Goal: Book appointment/travel/reservation

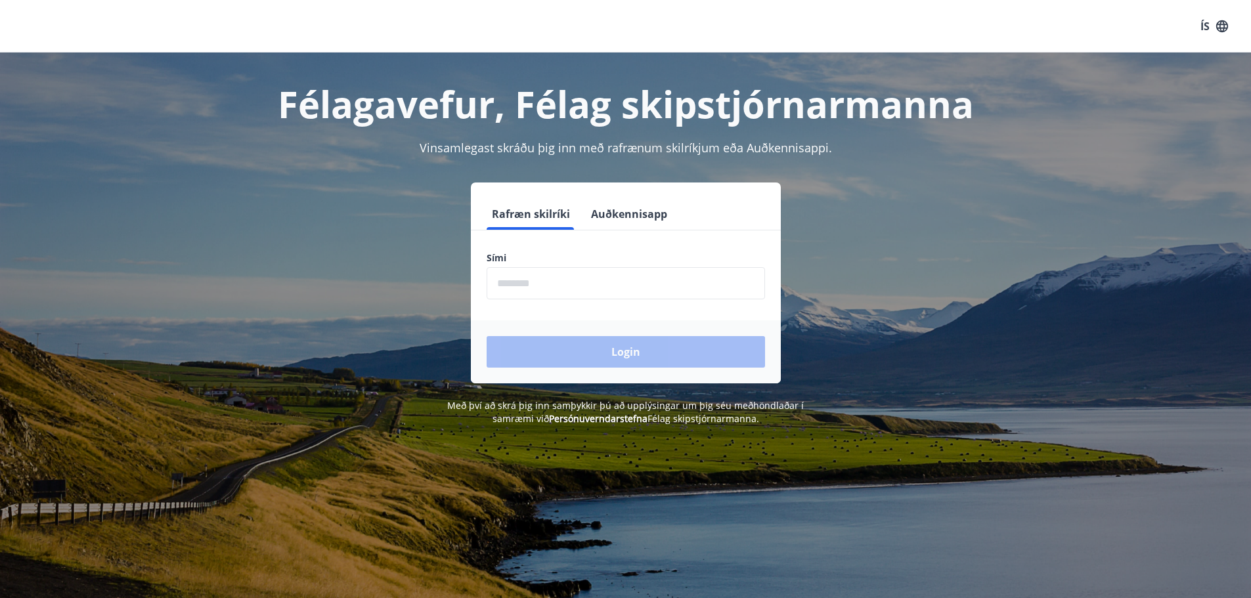
click at [529, 292] on input "phone" at bounding box center [626, 283] width 278 height 32
type input "********"
click at [596, 343] on button "Login" at bounding box center [626, 352] width 278 height 32
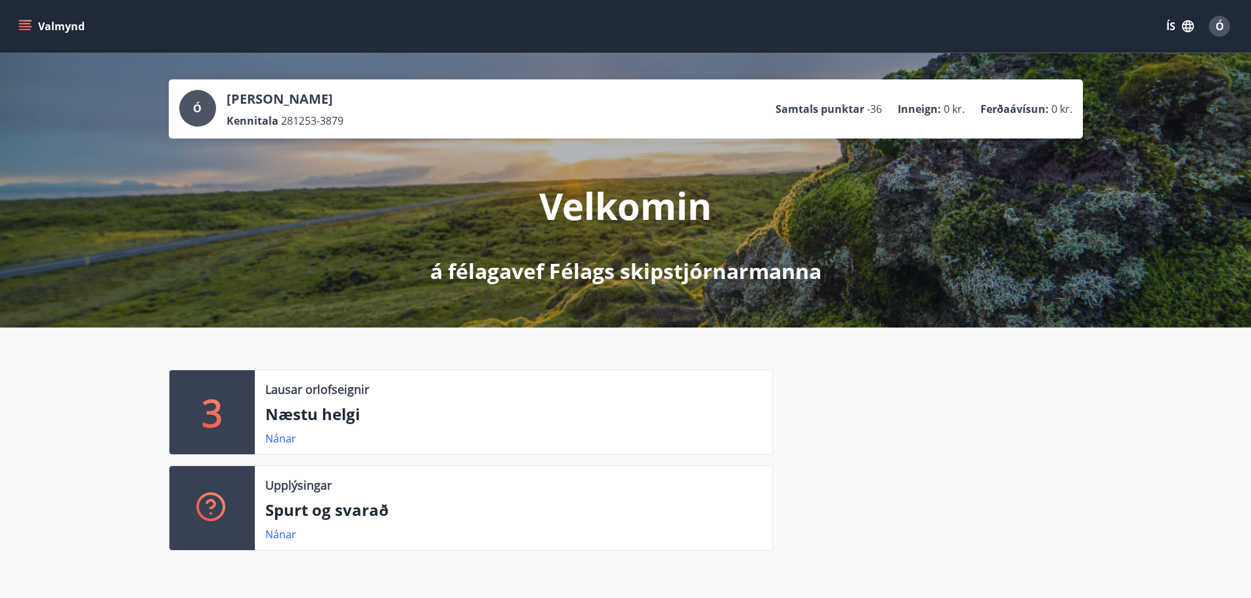
click at [20, 31] on icon "menu" at bounding box center [24, 26] width 13 height 13
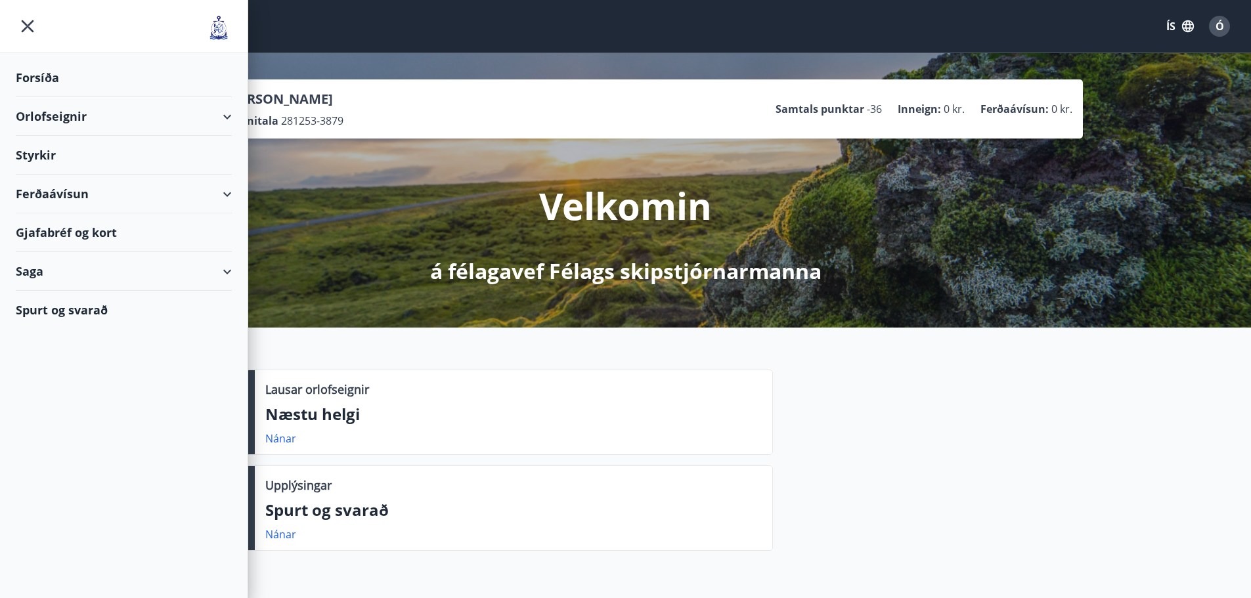
click at [37, 109] on div "Orlofseignir" at bounding box center [124, 116] width 216 height 39
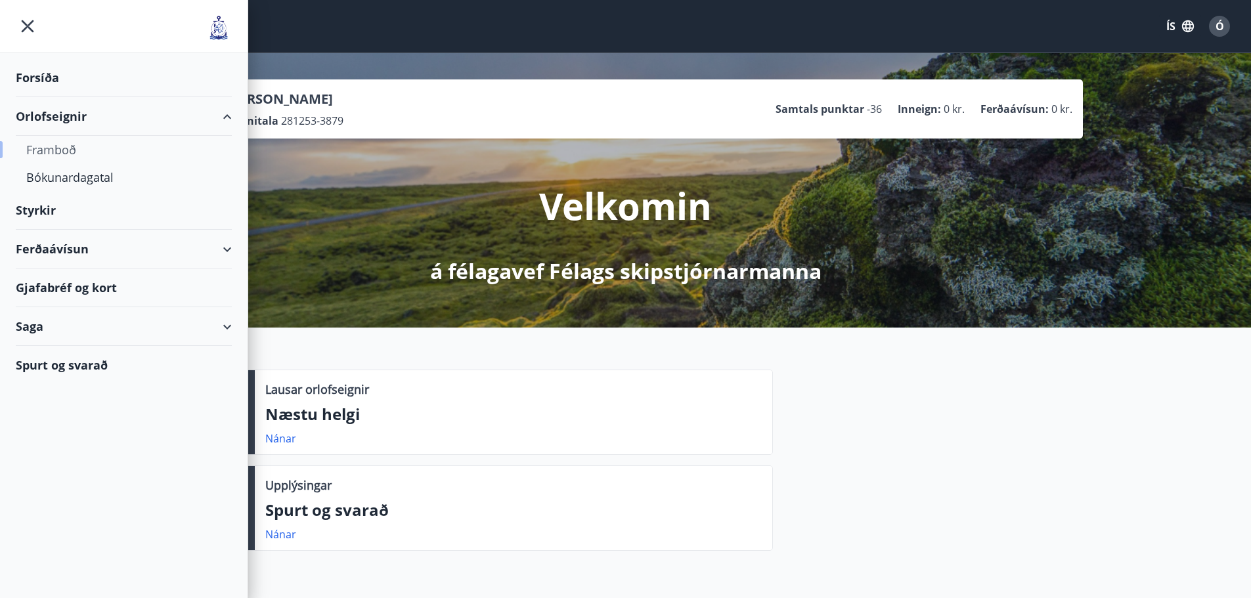
click at [45, 158] on div "Framboð" at bounding box center [123, 150] width 195 height 28
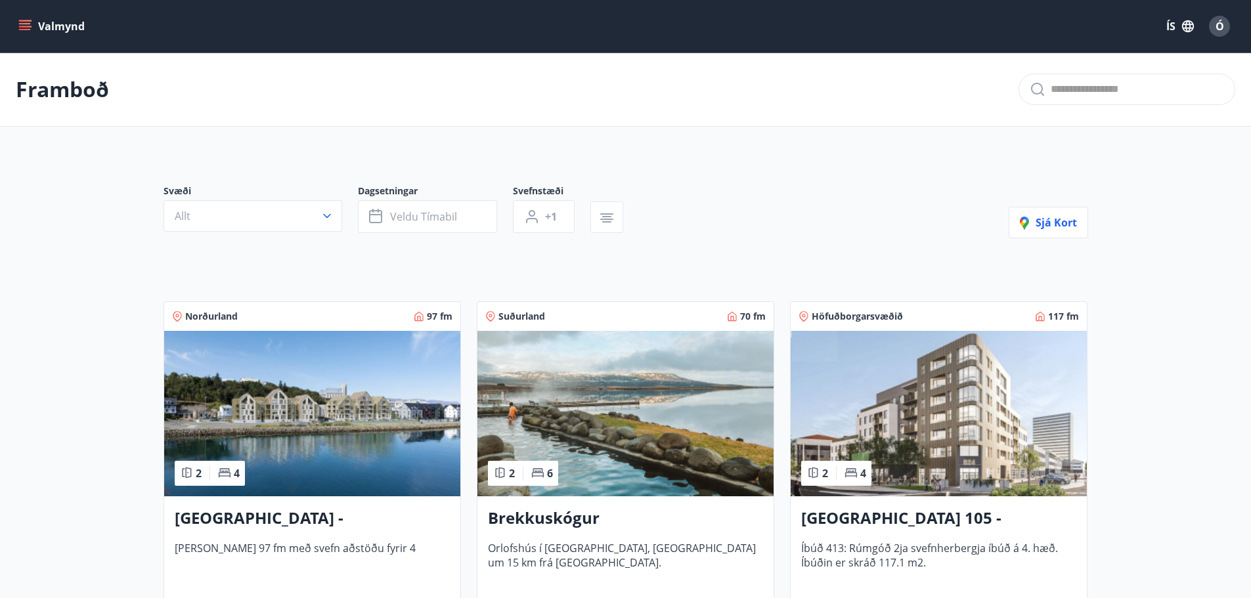
click at [314, 517] on h3 "[GEOGRAPHIC_DATA] - [GEOGRAPHIC_DATA] 10, 202" at bounding box center [312, 519] width 275 height 24
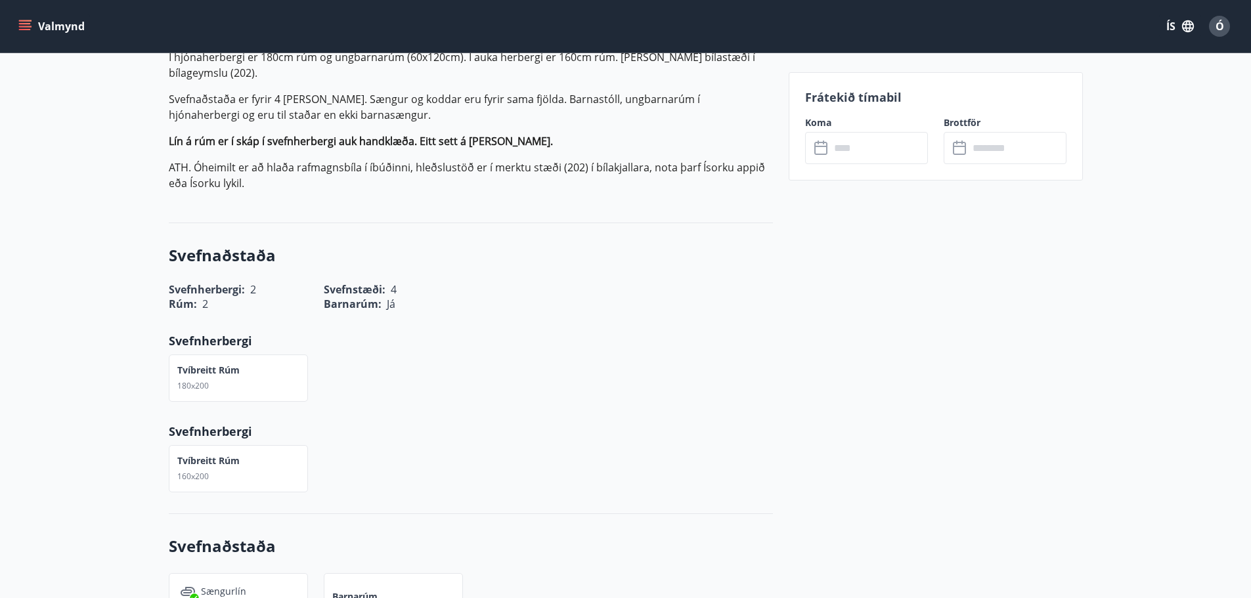
scroll to position [394, 0]
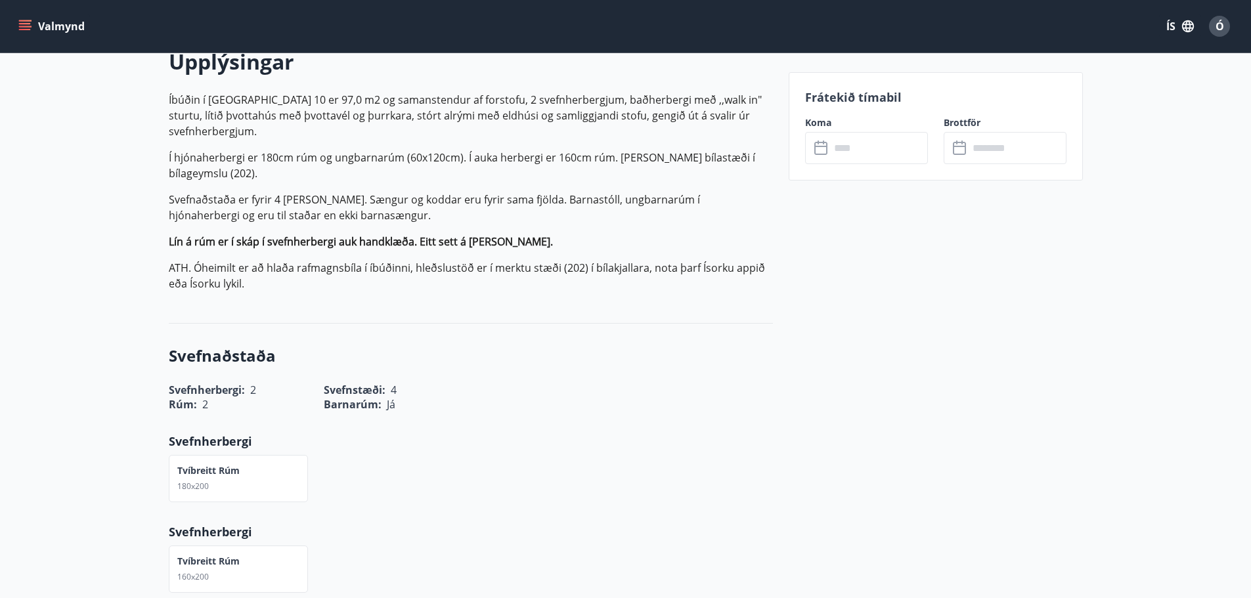
click at [890, 149] on input "text" at bounding box center [879, 148] width 98 height 32
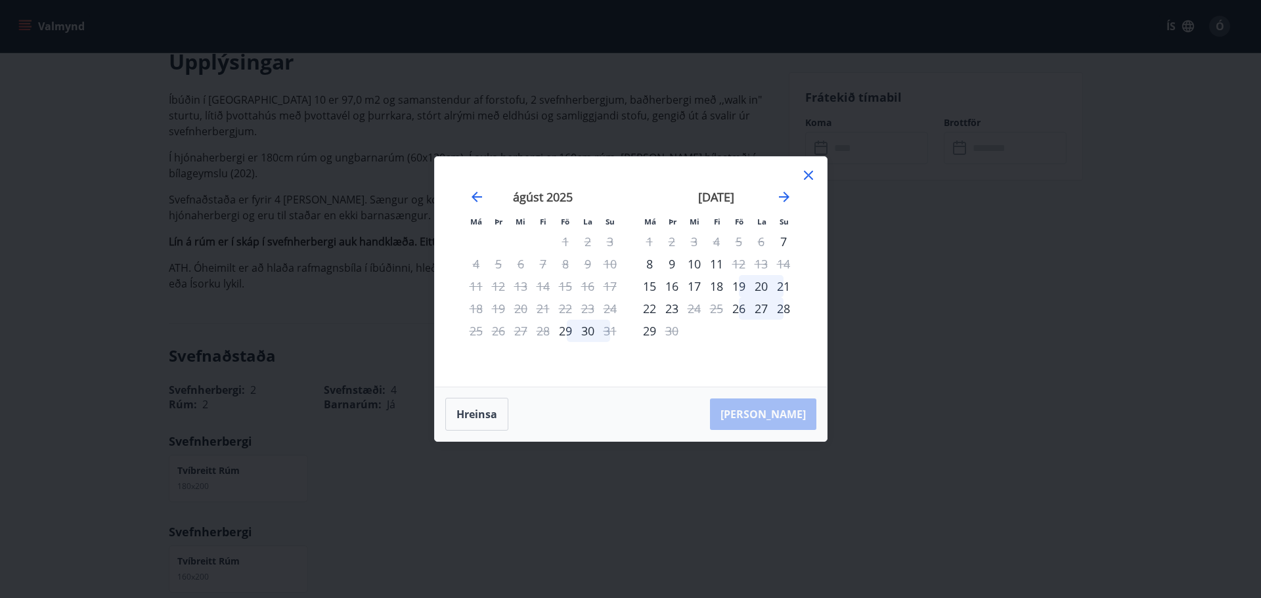
click at [806, 173] on icon at bounding box center [808, 175] width 9 height 9
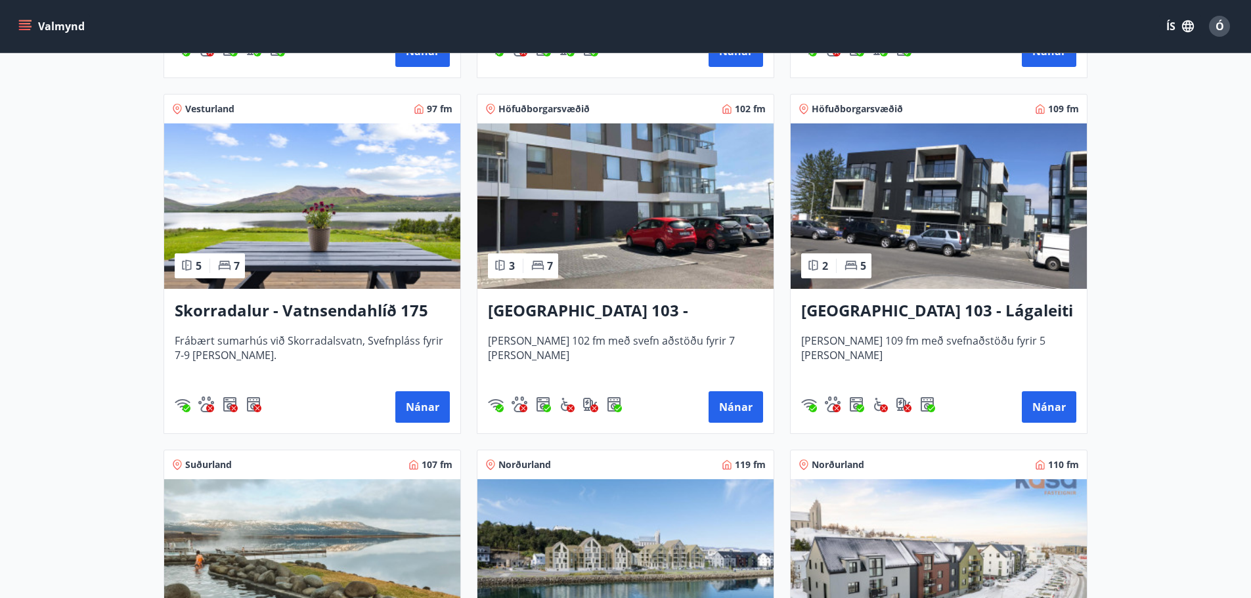
scroll to position [1116, 0]
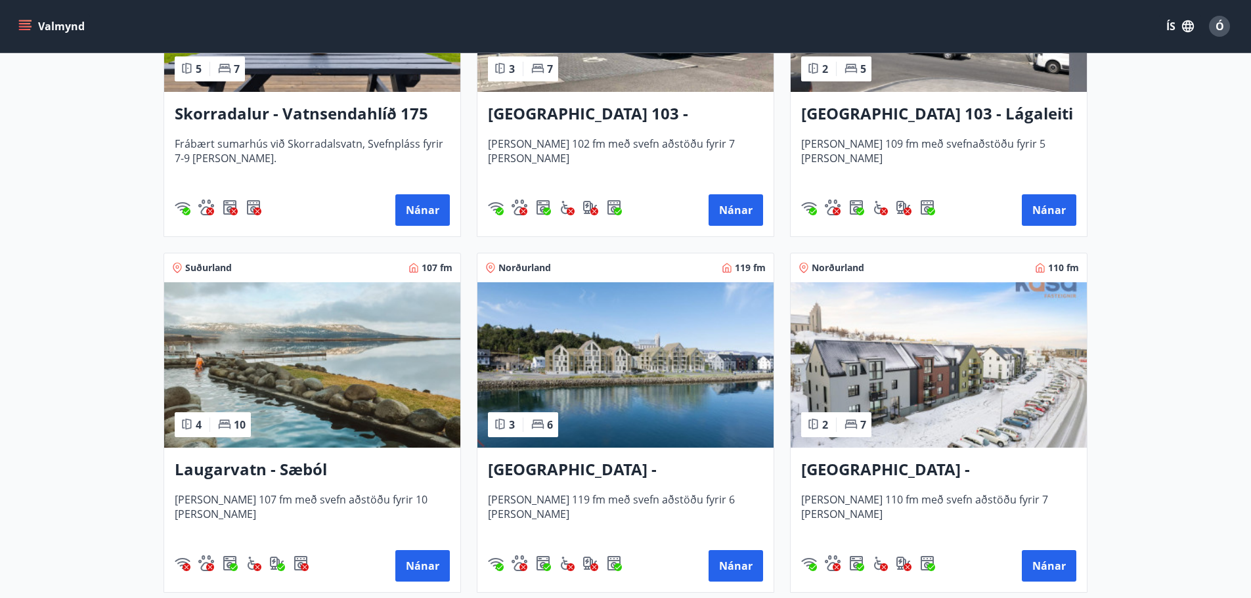
click at [604, 466] on h3 "[GEOGRAPHIC_DATA] - [GEOGRAPHIC_DATA] 10, 101" at bounding box center [625, 470] width 275 height 24
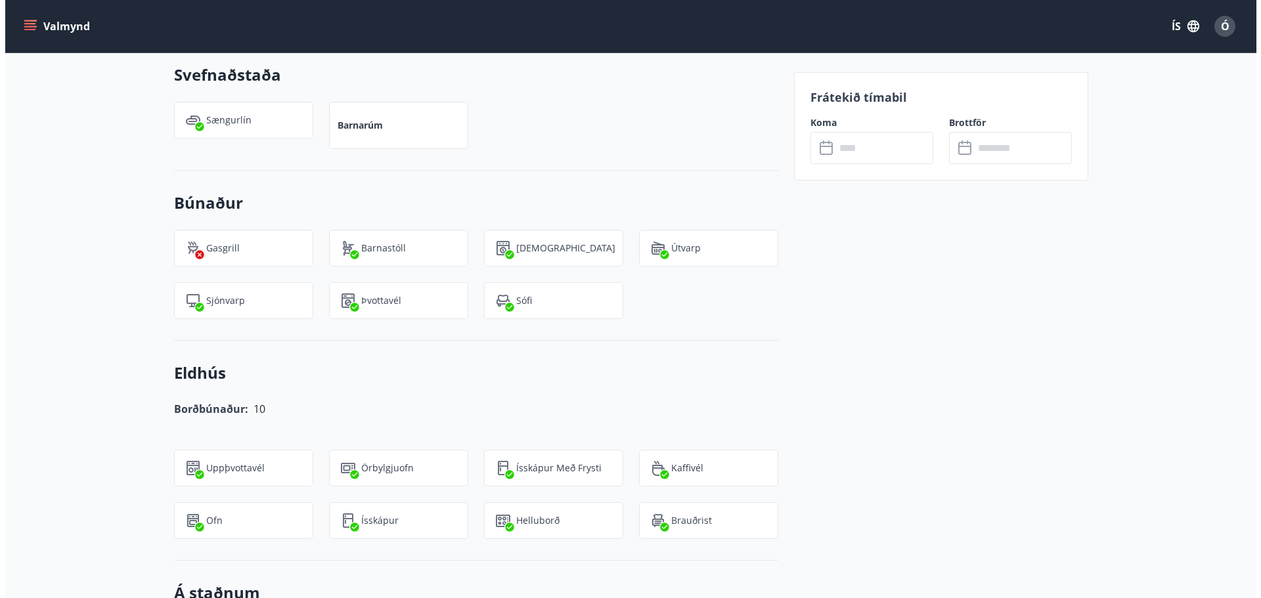
scroll to position [985, 0]
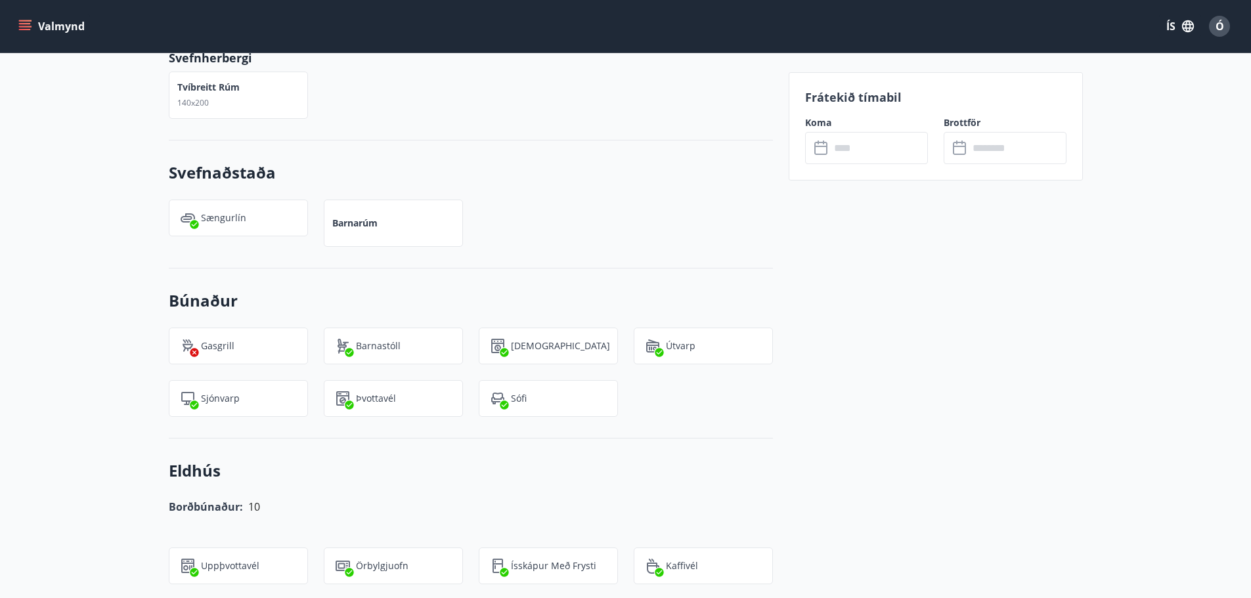
click at [862, 149] on input "text" at bounding box center [879, 148] width 98 height 32
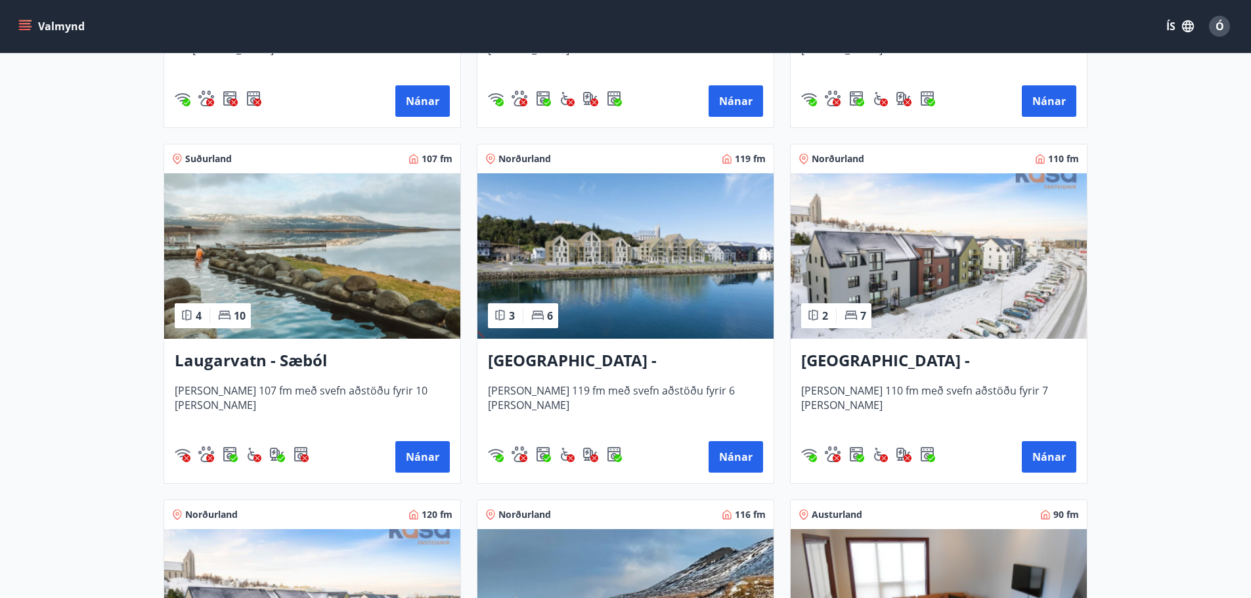
scroll to position [1248, 0]
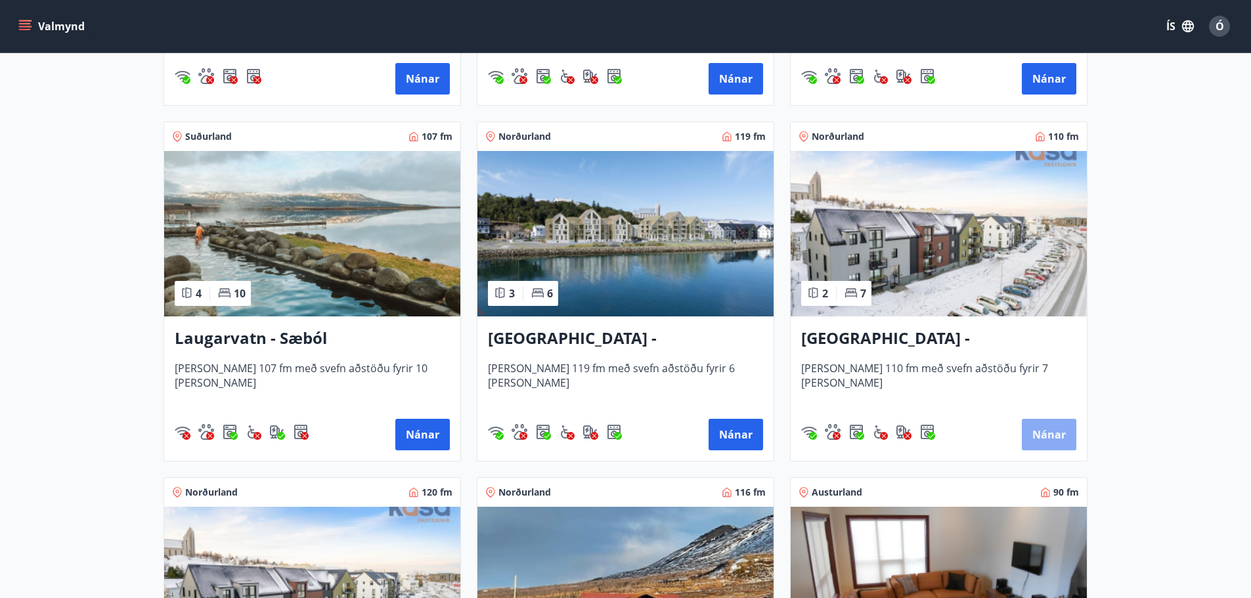
click at [1048, 434] on button "Nánar" at bounding box center [1049, 435] width 55 height 32
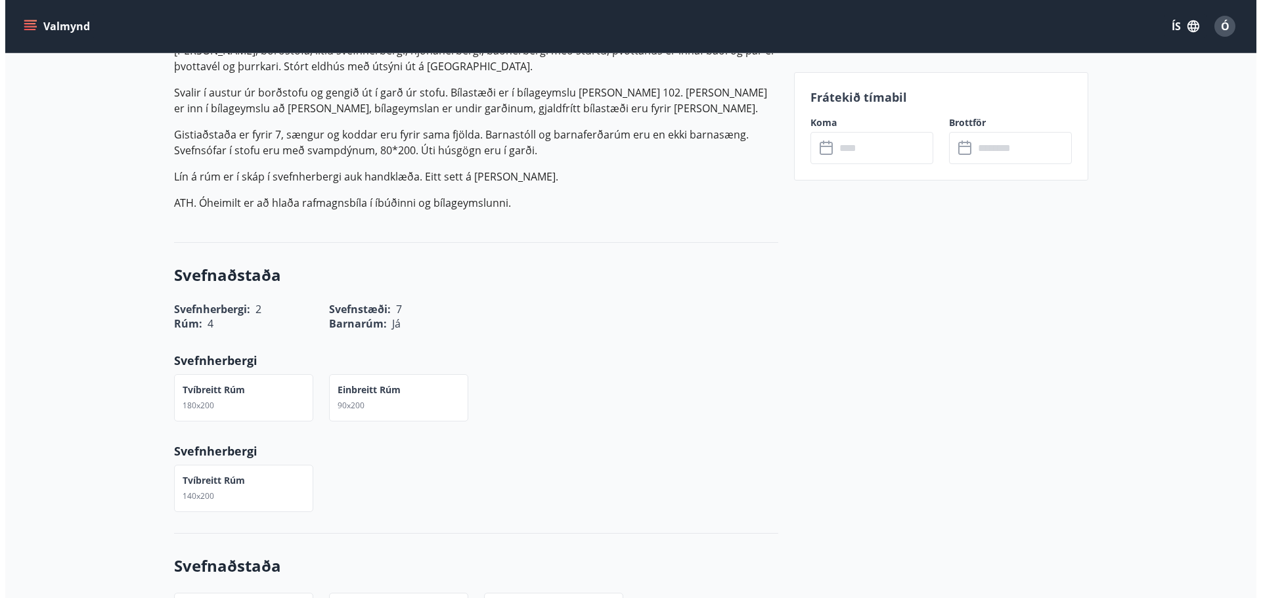
scroll to position [460, 0]
click at [869, 158] on input "text" at bounding box center [879, 148] width 98 height 32
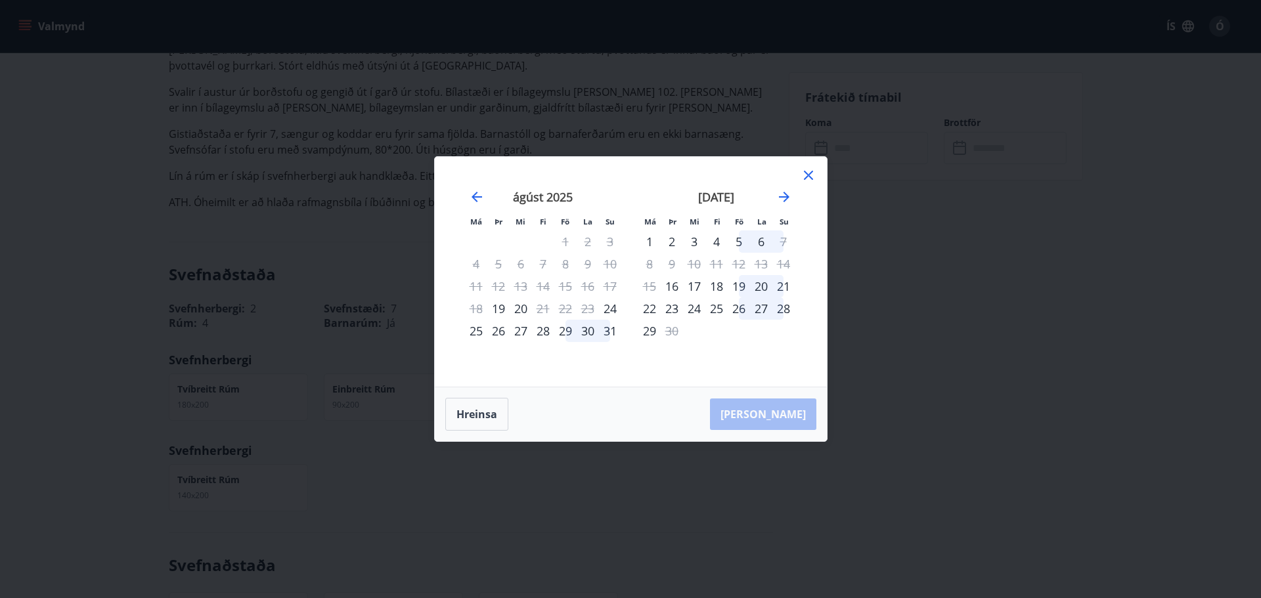
click at [809, 179] on icon at bounding box center [809, 175] width 16 height 16
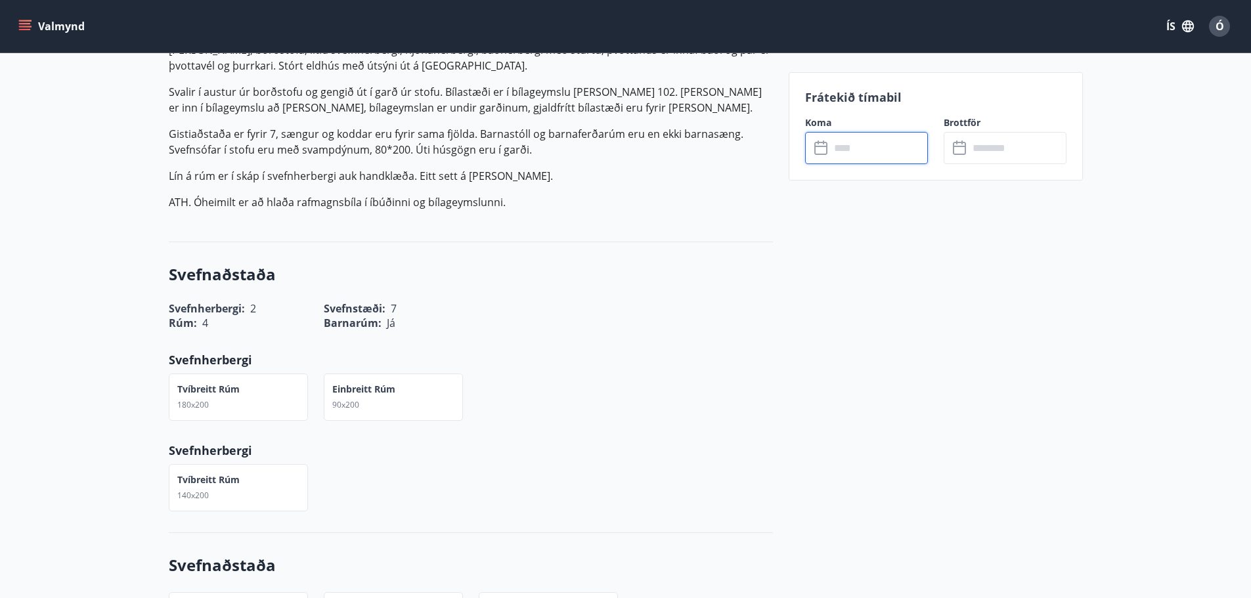
click at [1216, 26] on span "Ó" at bounding box center [1220, 26] width 9 height 14
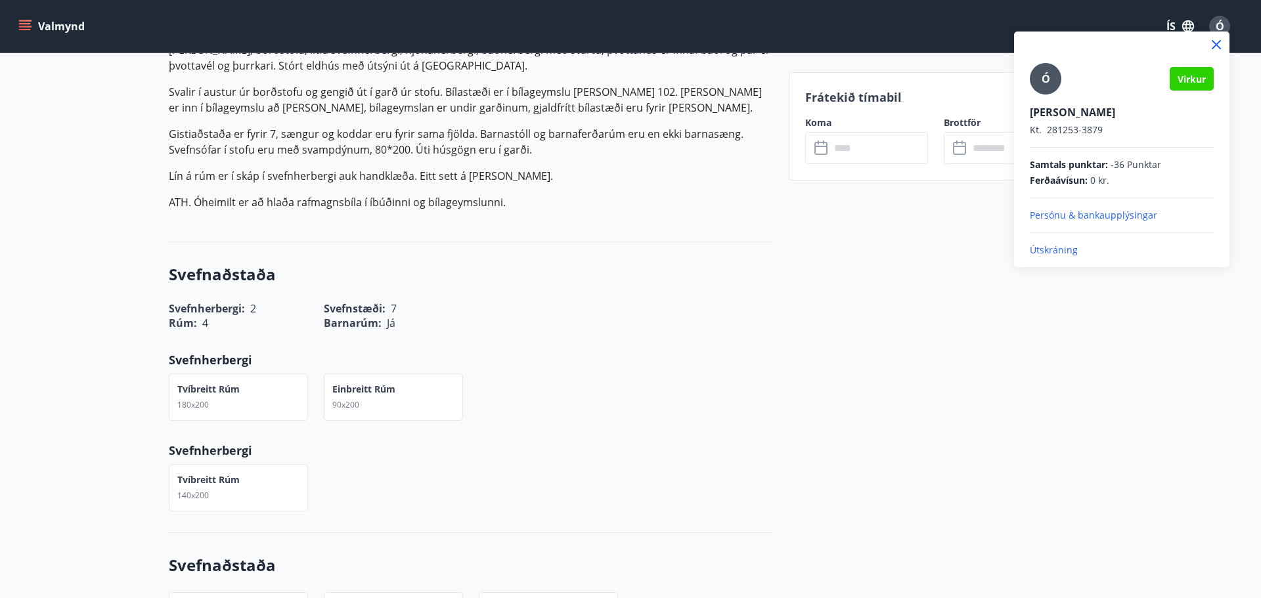
click at [1062, 254] on p "Útskráning" at bounding box center [1122, 250] width 184 height 13
